Goal: Task Accomplishment & Management: Manage account settings

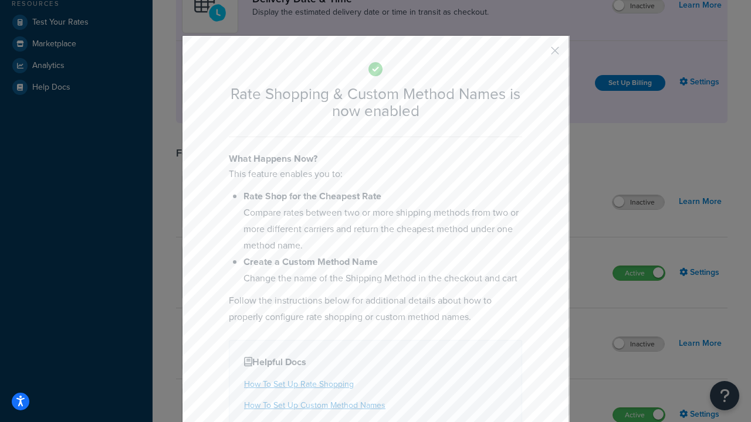
click at [537, 53] on button "button" at bounding box center [537, 54] width 3 height 3
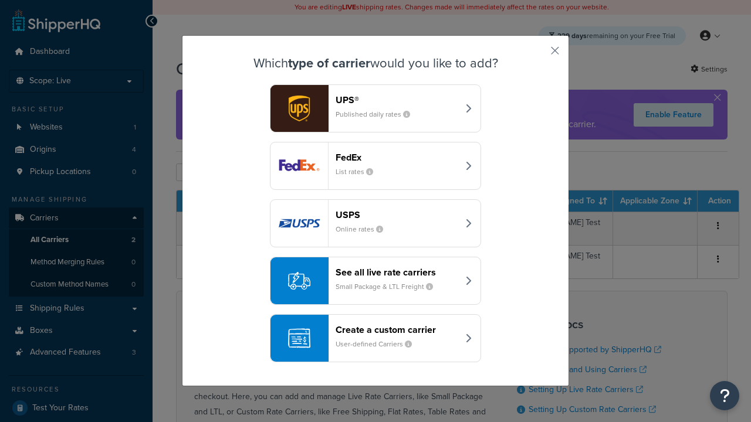
click at [375, 281] on div "See all live rate carriers Small Package & LTL Freight" at bounding box center [397, 281] width 123 height 28
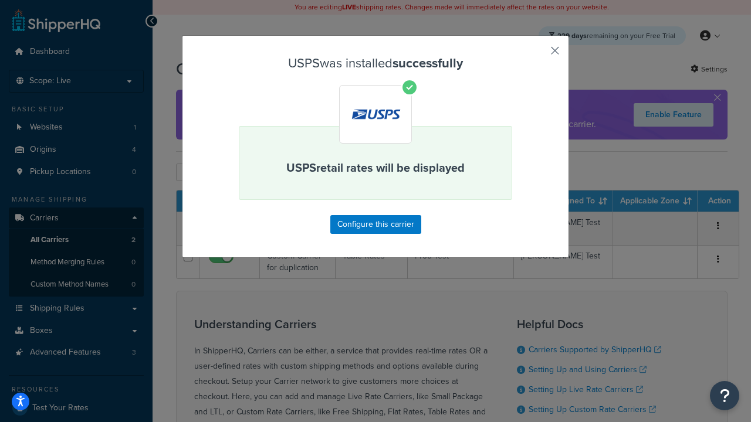
click at [537, 55] on button "button" at bounding box center [537, 54] width 3 height 3
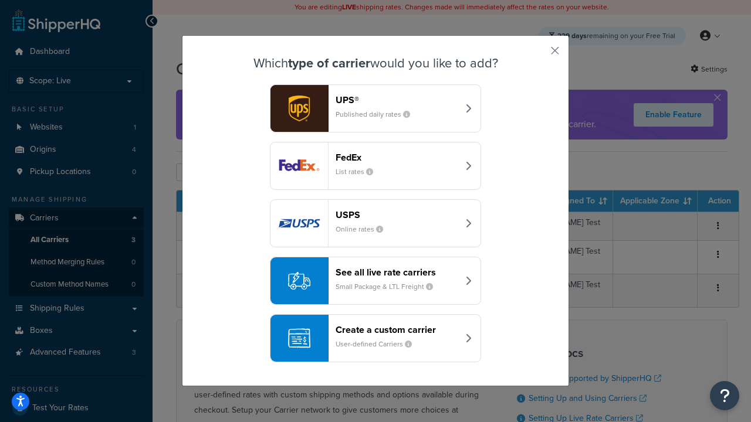
click at [375, 281] on div "See all live rate carriers Small Package & LTL Freight" at bounding box center [397, 281] width 123 height 28
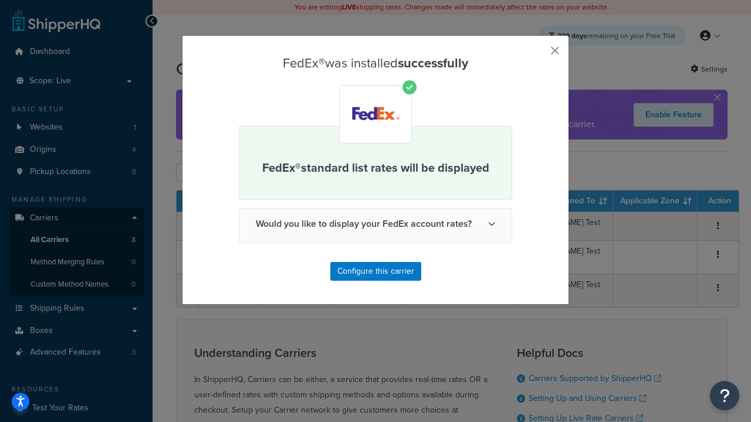
click at [537, 55] on button "button" at bounding box center [537, 54] width 3 height 3
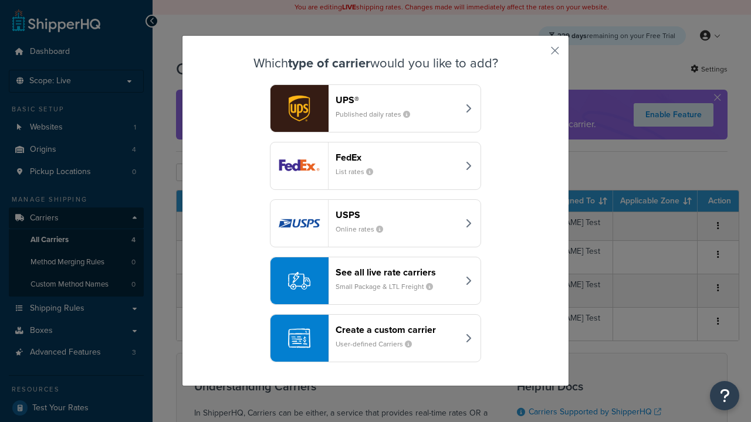
click at [375, 281] on div "See all live rate carriers Small Package & LTL Freight" at bounding box center [397, 281] width 123 height 28
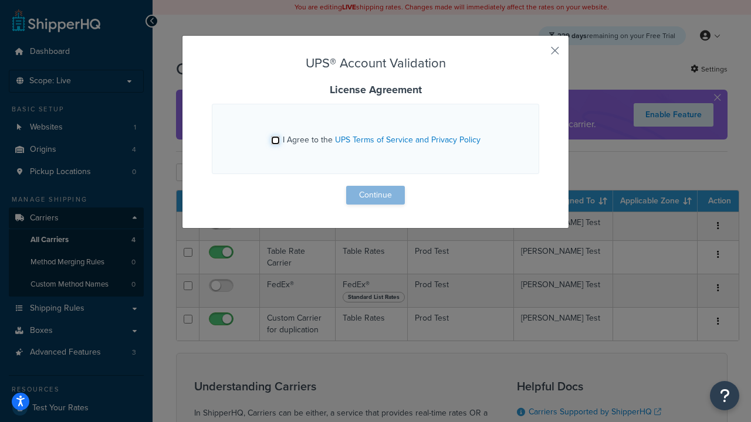
click at [275, 140] on input "I Agree to the UPS Terms of Service and Privacy Policy" at bounding box center [275, 140] width 9 height 9
checkbox input "true"
click at [375, 195] on button "Continue" at bounding box center [375, 195] width 59 height 19
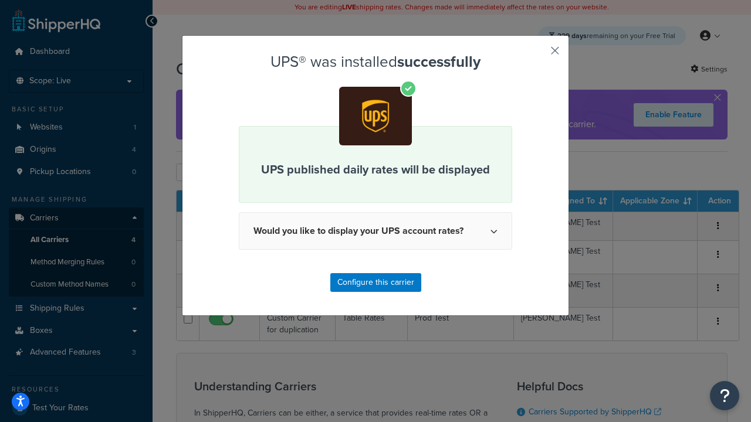
click at [537, 55] on button "button" at bounding box center [537, 54] width 3 height 3
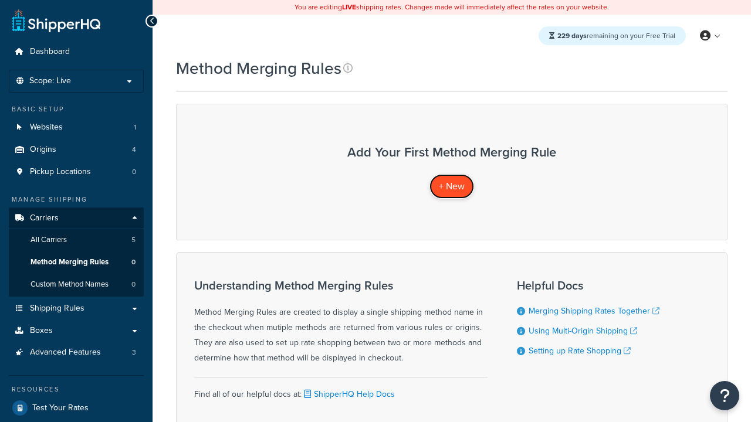
click at [452, 186] on span "+ New" at bounding box center [452, 186] width 26 height 13
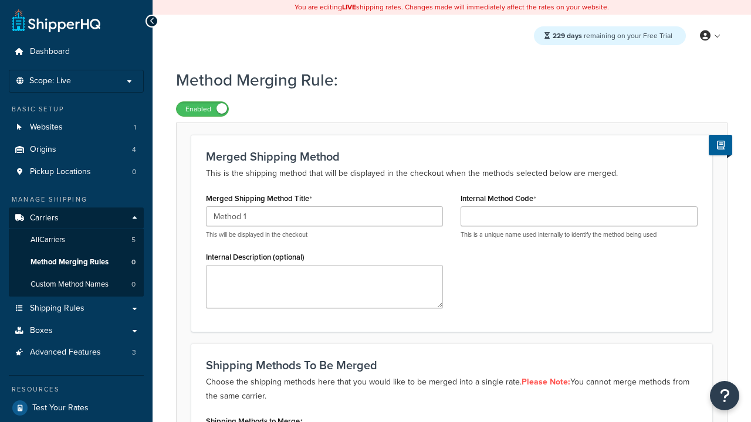
type input "Method 1"
type input "001"
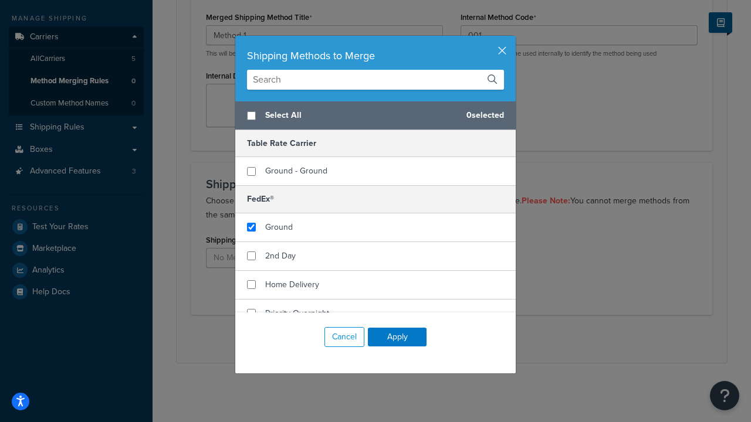
click at [279, 227] on span "Ground" at bounding box center [279, 227] width 28 height 12
checkbox input "true"
click at [397, 337] on button "Apply" at bounding box center [397, 337] width 59 height 19
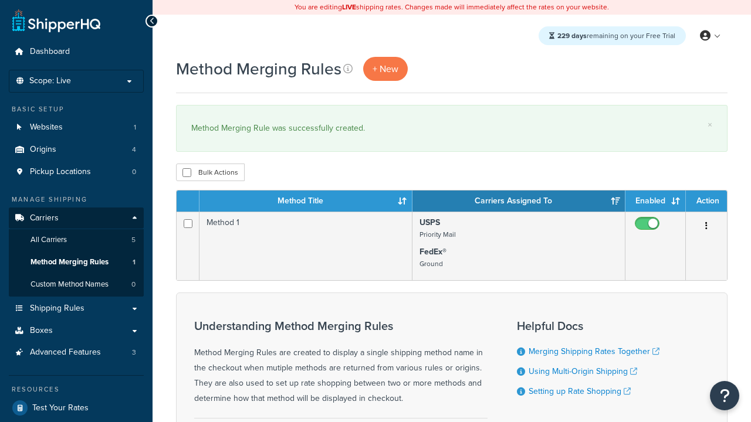
click at [306, 202] on th "Method Title" at bounding box center [305, 201] width 213 height 21
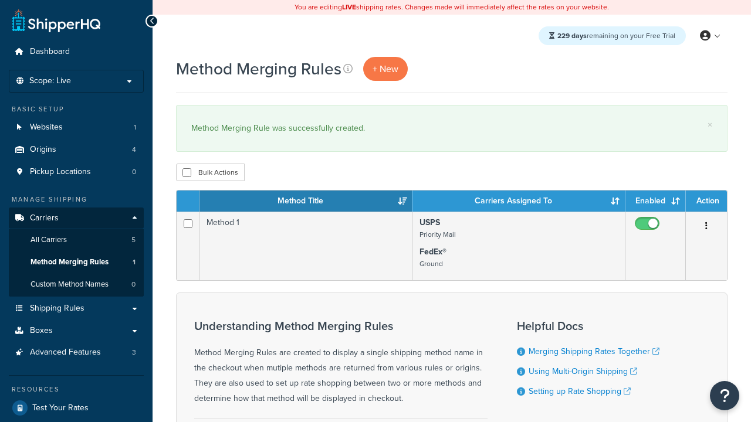
click at [306, 202] on th "Method Title" at bounding box center [305, 201] width 213 height 21
click at [519, 202] on th "Carriers Assigned To" at bounding box center [518, 201] width 213 height 21
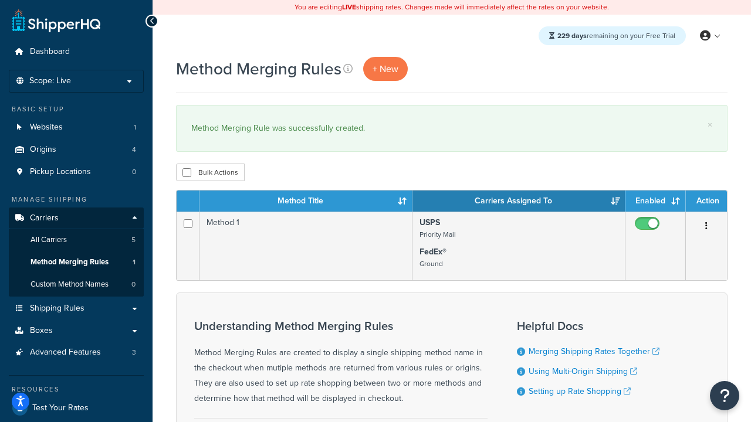
click at [519, 202] on th "Carriers Assigned To" at bounding box center [518, 201] width 213 height 21
click at [655, 202] on th "Enabled" at bounding box center [655, 201] width 60 height 21
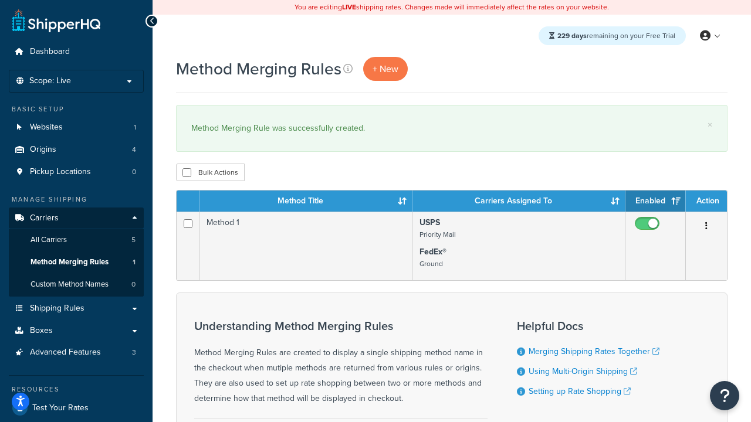
click at [706, 202] on th "Action" at bounding box center [706, 201] width 41 height 21
click at [187, 173] on input "checkbox" at bounding box center [186, 172] width 9 height 9
checkbox input "true"
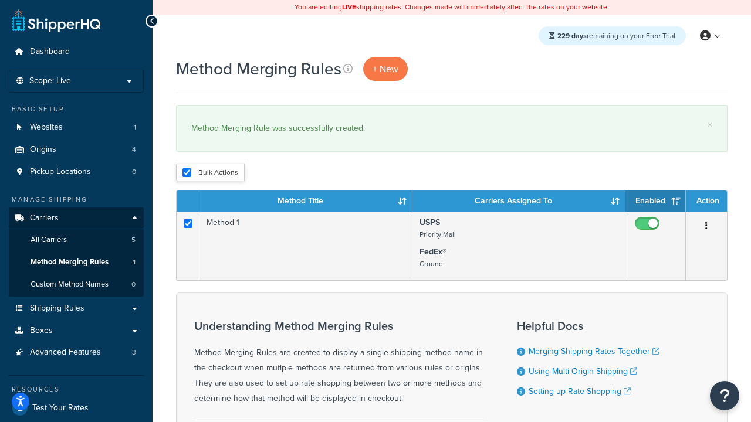
click at [0, 0] on button "Delete" at bounding box center [0, 0] width 0 height 0
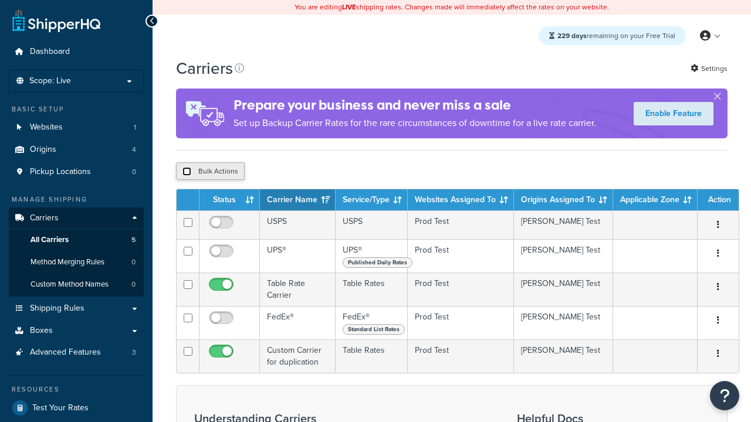
click at [187, 173] on input "checkbox" at bounding box center [186, 171] width 9 height 9
checkbox input "true"
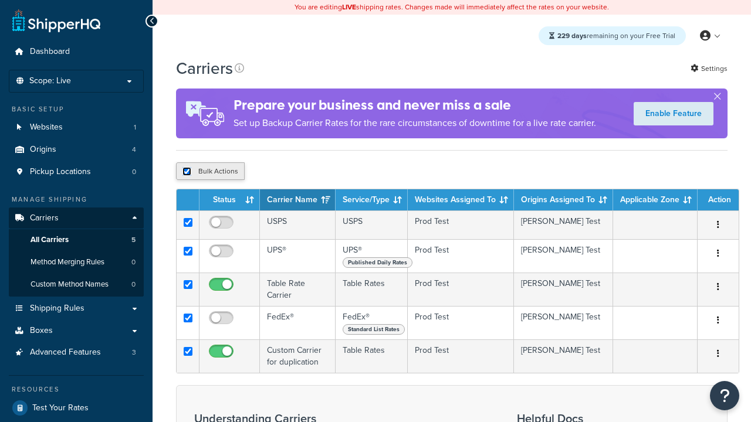
checkbox input "true"
click at [0, 0] on button "Delete" at bounding box center [0, 0] width 0 height 0
